Goal: Task Accomplishment & Management: Manage account settings

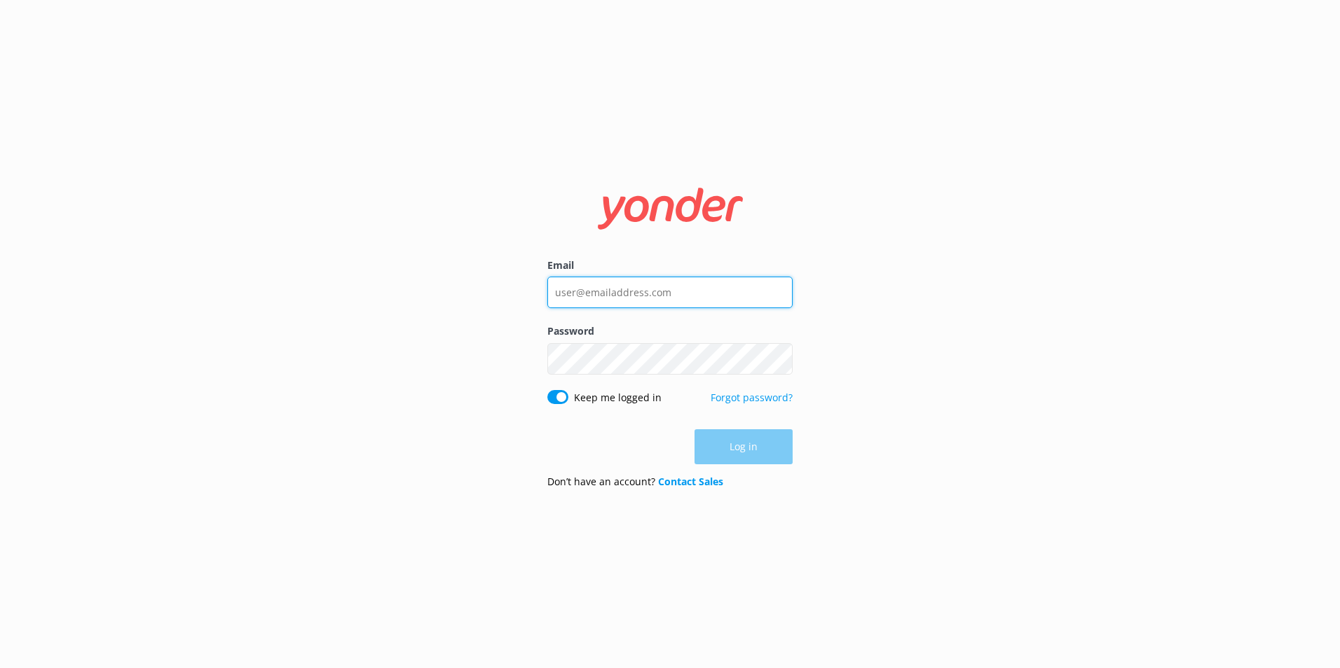
click at [666, 291] on input "Email" at bounding box center [669, 293] width 245 height 32
type input "reservations@therees.co.nz"
